Goal: Information Seeking & Learning: Understand process/instructions

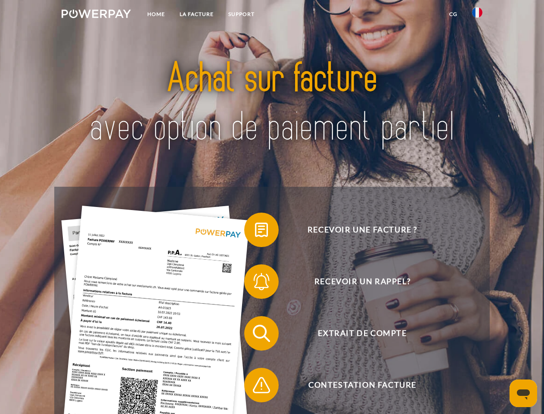
click at [96, 15] on img at bounding box center [96, 13] width 69 height 9
click at [477, 15] on img at bounding box center [477, 12] width 10 height 10
click at [453, 14] on link "CG" at bounding box center [453, 14] width 23 height 16
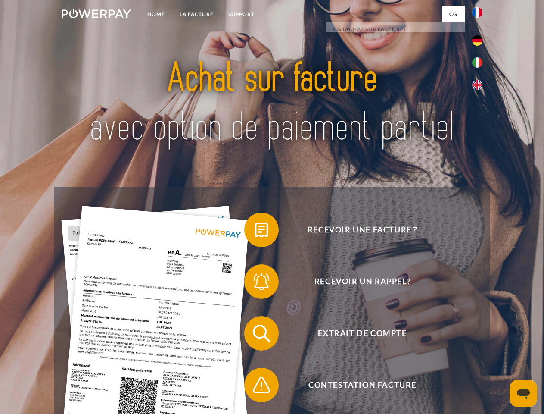
click at [255, 231] on span at bounding box center [248, 229] width 43 height 43
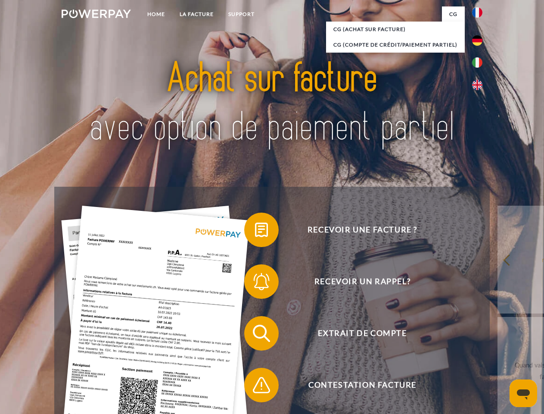
click at [255, 283] on span at bounding box center [248, 281] width 43 height 43
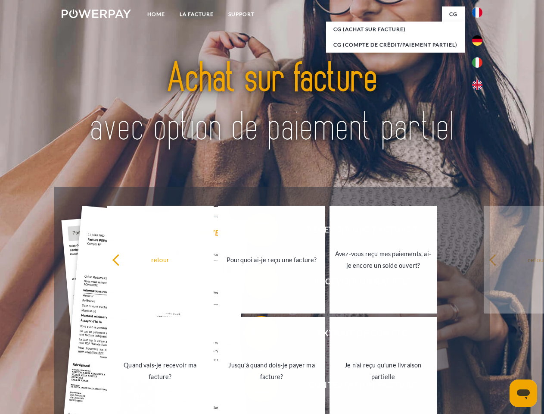
click at [255, 335] on link "Jusqu'à quand dois-je payer ma facture?" at bounding box center [271, 371] width 107 height 108
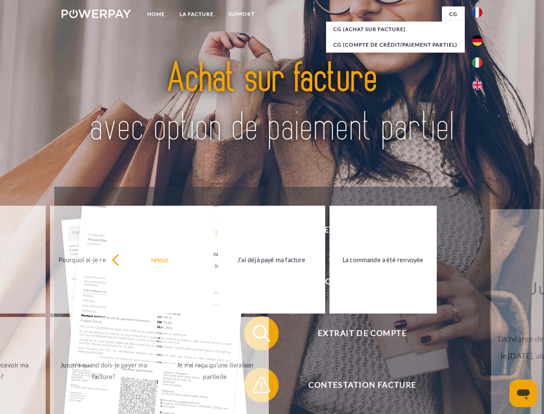
click at [255, 386] on span at bounding box center [248, 384] width 43 height 43
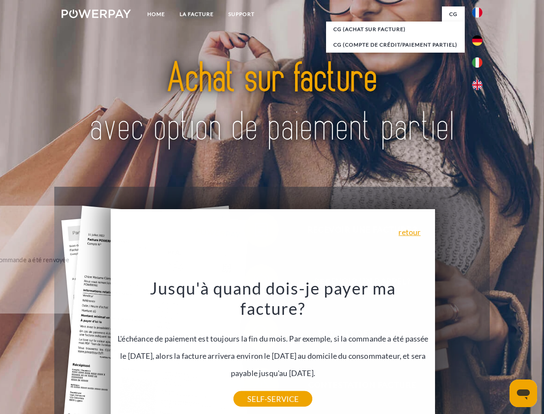
click at [523, 393] on icon "Ouvrir la fenêtre de messagerie" at bounding box center [523, 394] width 13 height 10
